Goal: Transaction & Acquisition: Book appointment/travel/reservation

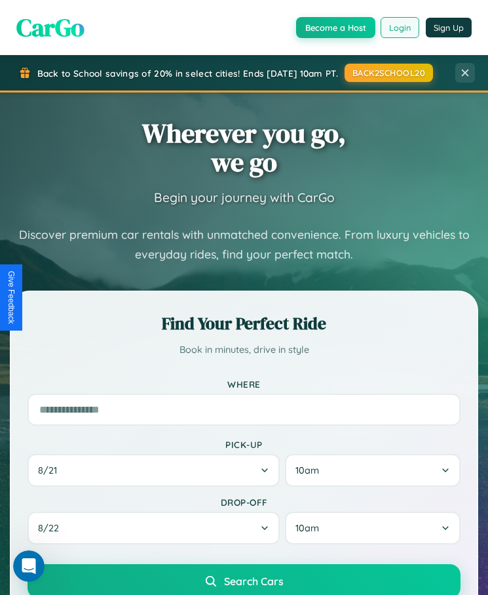
click at [400, 27] on button "Login" at bounding box center [400, 27] width 39 height 21
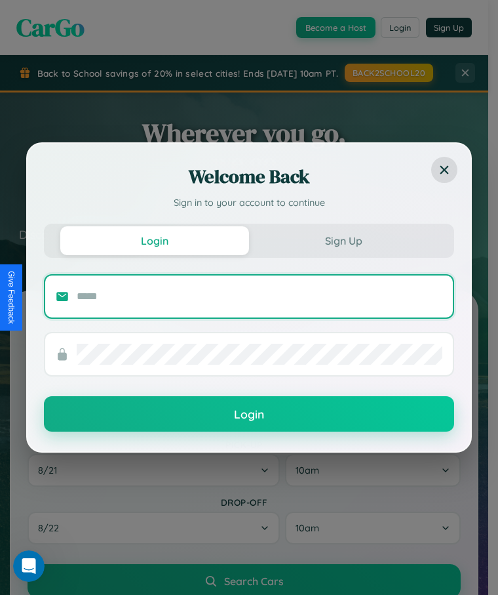
click at [260, 296] on input "text" at bounding box center [260, 296] width 366 height 21
type input "**********"
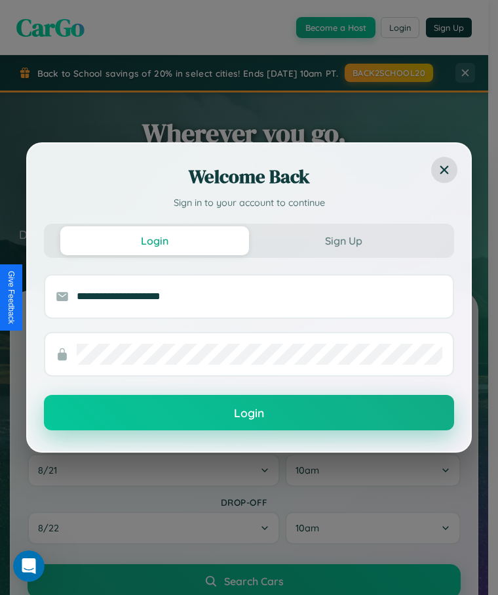
click at [249, 413] on button "Login" at bounding box center [249, 412] width 410 height 35
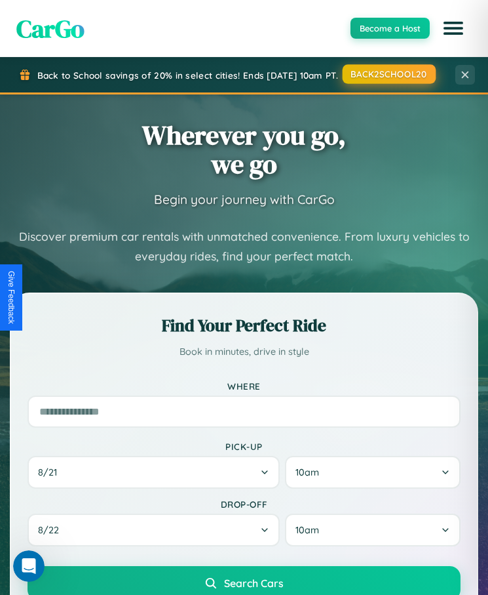
click at [386, 74] on button "BACK2SCHOOL20" at bounding box center [389, 73] width 93 height 19
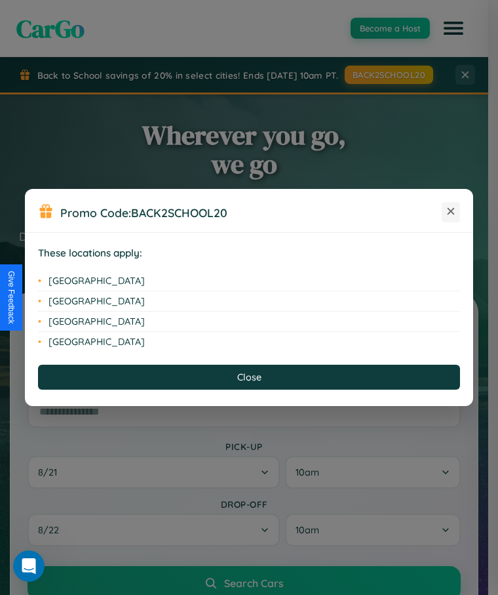
click at [451, 212] on icon at bounding box center [451, 211] width 7 height 7
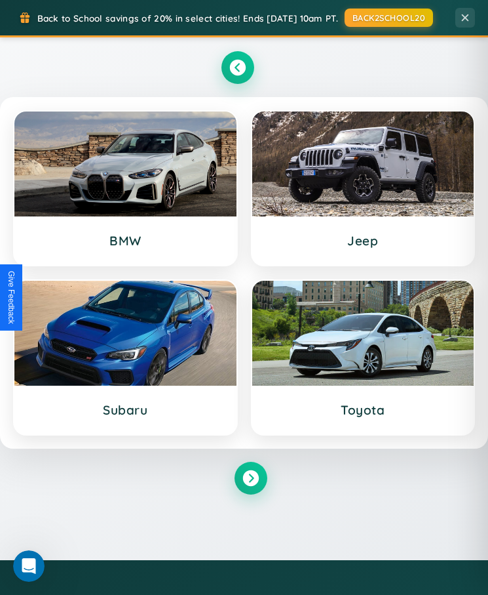
scroll to position [1361, 0]
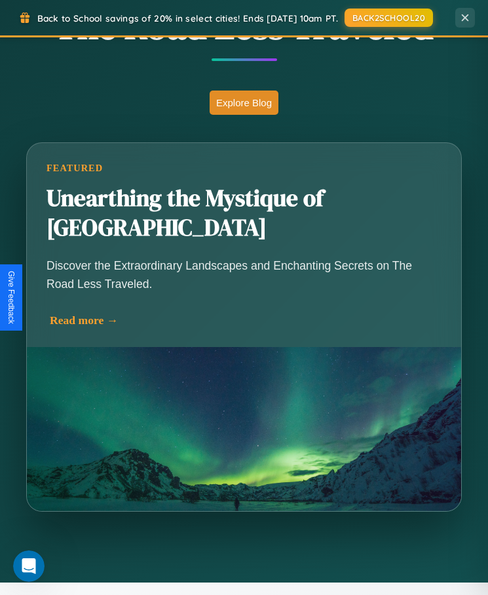
click at [246, 313] on div "Read more →" at bounding box center [247, 320] width 395 height 14
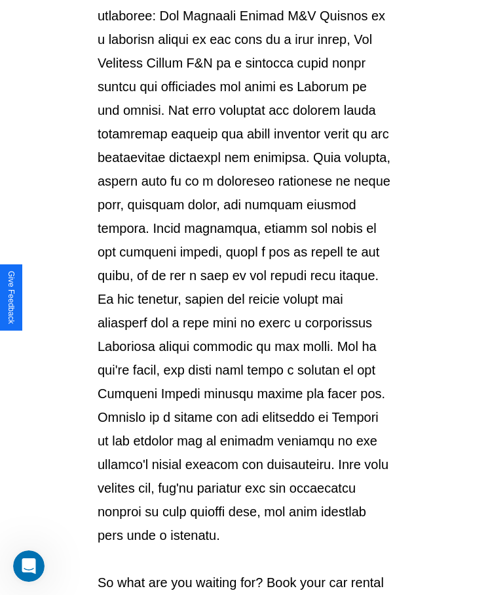
scroll to position [1385, 0]
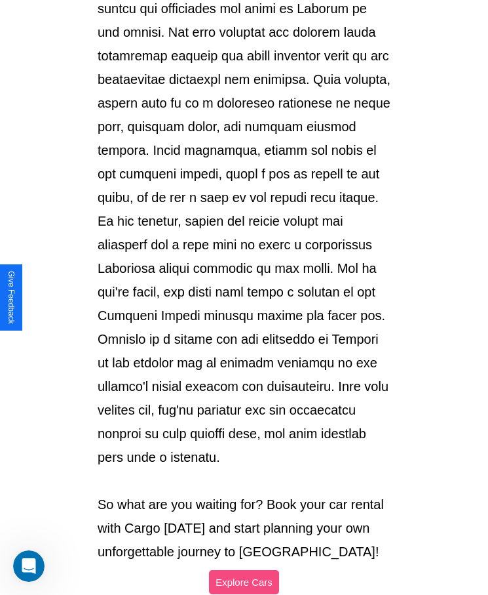
click at [244, 570] on button "Explore Cars" at bounding box center [244, 582] width 70 height 24
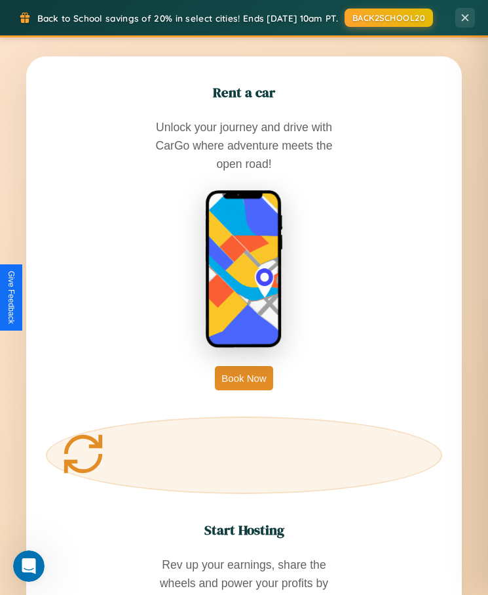
scroll to position [2654, 0]
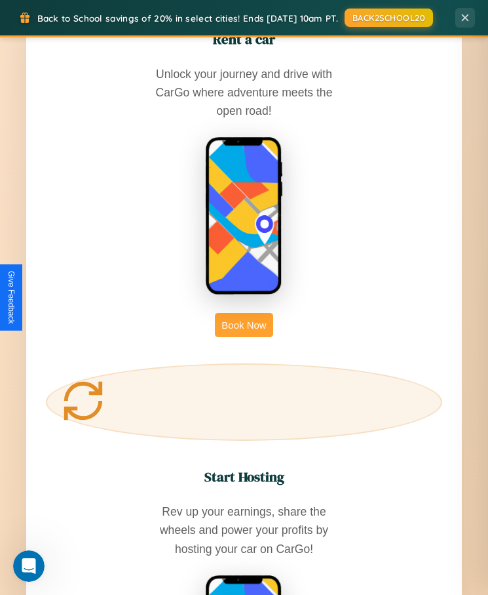
click at [244, 313] on button "Book Now" at bounding box center [244, 325] width 58 height 24
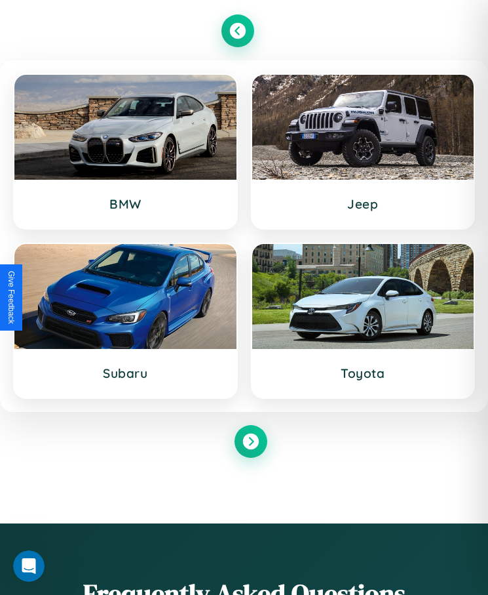
scroll to position [3123, 0]
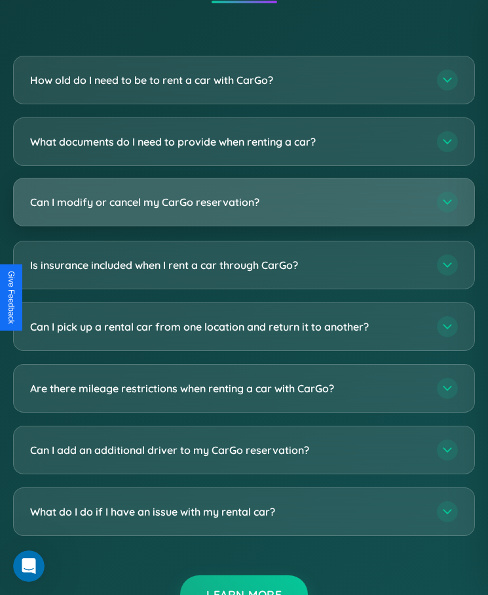
click at [244, 205] on h3 "Can I modify or cancel my CarGo reservation?" at bounding box center [227, 202] width 394 height 14
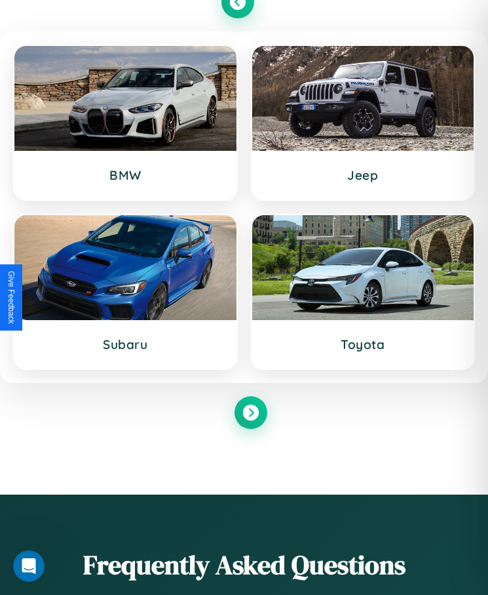
scroll to position [2899, 0]
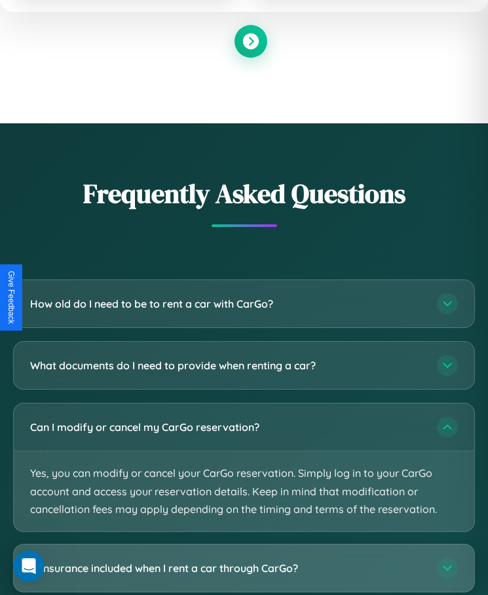
click at [244, 569] on h3 "Is insurance included when I rent a car through CarGo?" at bounding box center [227, 567] width 394 height 14
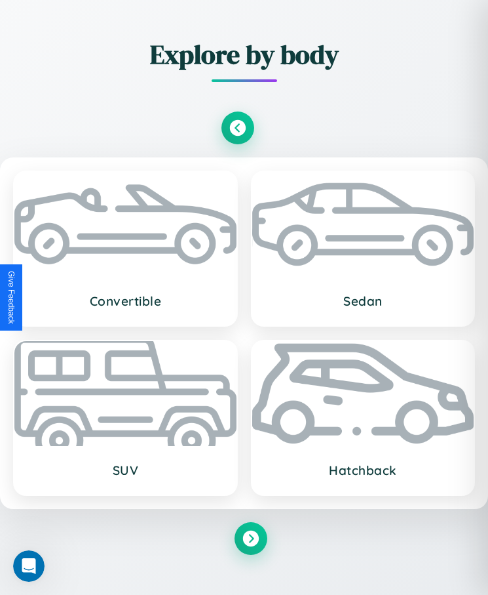
scroll to position [0, 0]
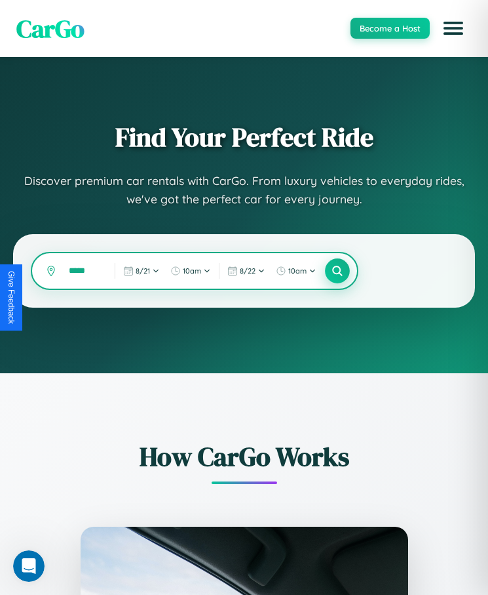
type input "*****"
click at [338, 271] on icon at bounding box center [338, 271] width 12 height 12
